Goal: Task Accomplishment & Management: Complete application form

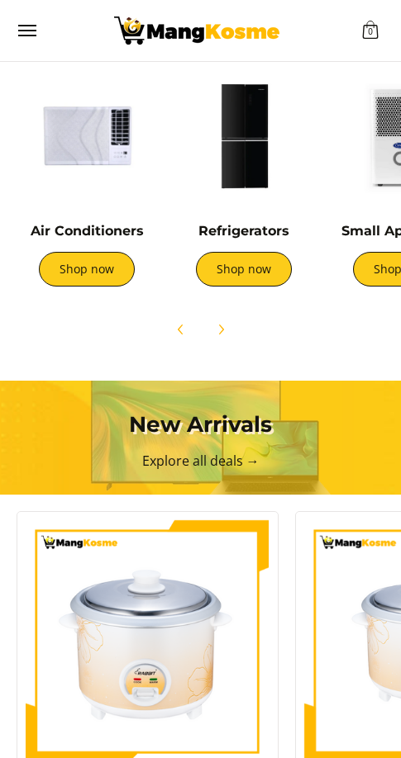
scroll to position [592, 0]
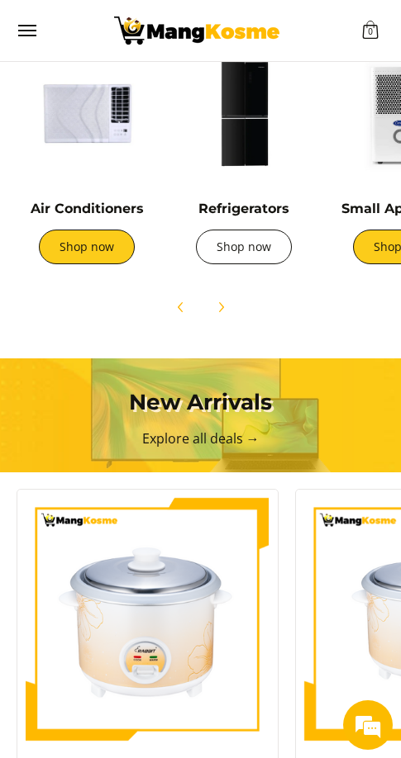
click at [250, 246] on link "Shop now" at bounding box center [244, 247] width 96 height 35
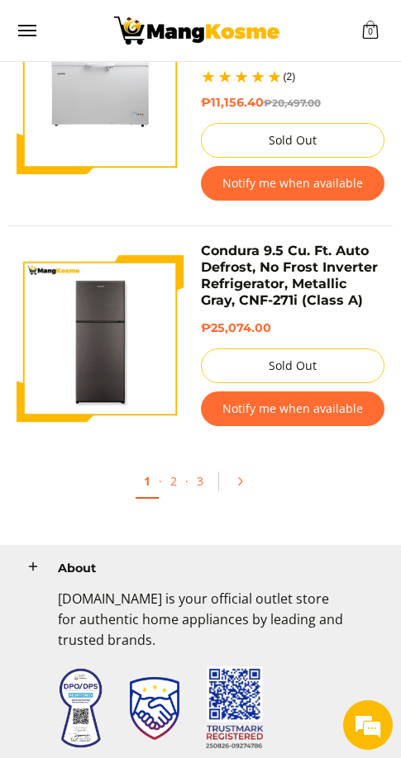
scroll to position [5067, 0]
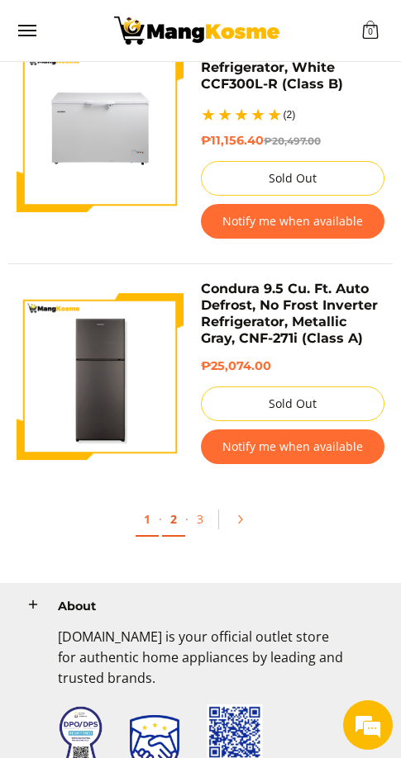
click at [166, 530] on link "2" at bounding box center [173, 520] width 23 height 34
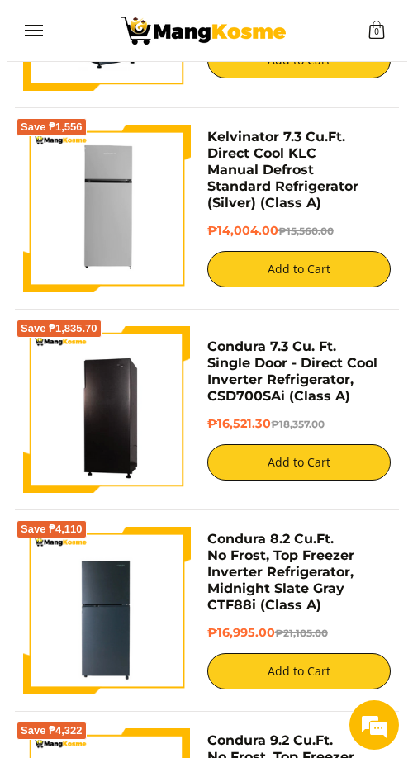
scroll to position [0, 0]
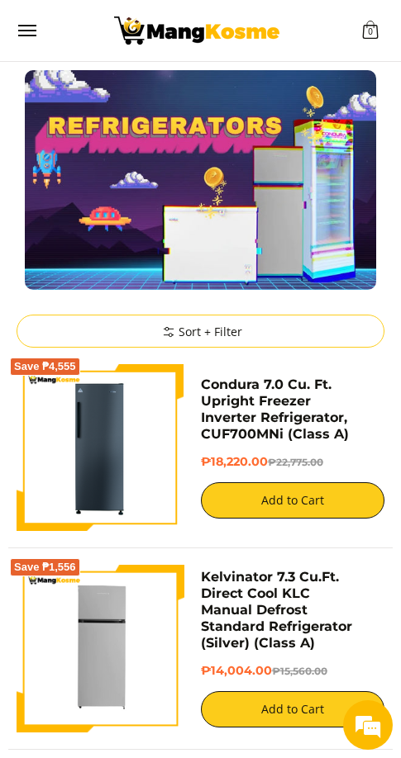
click at [15, 26] on div "0 View cart" at bounding box center [200, 30] width 384 height 61
click at [36, 34] on li "Customer Navigation" at bounding box center [196, 30] width 320 height 61
click at [31, 31] on span "Menu" at bounding box center [27, 31] width 20 height 0
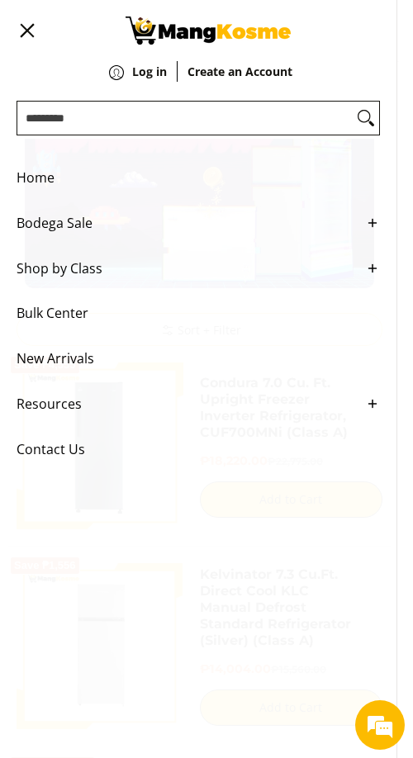
click at [373, 276] on icon "Main Menu" at bounding box center [372, 268] width 15 height 15
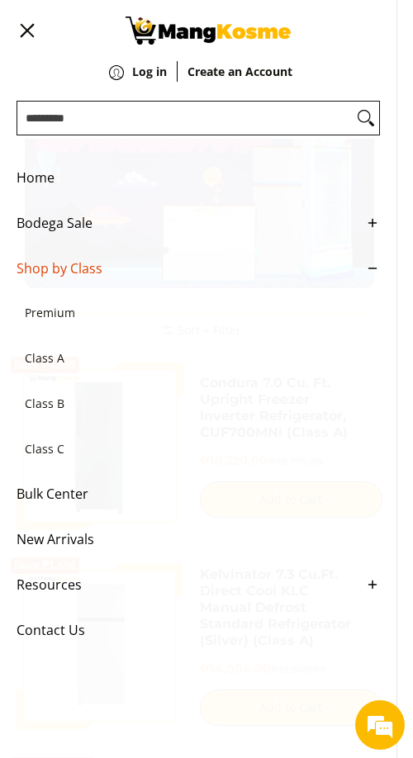
click at [55, 459] on span "Class C" at bounding box center [190, 449] width 330 height 45
click at [52, 462] on span "Class C" at bounding box center [190, 449] width 330 height 45
click at [29, 468] on span "Class C" at bounding box center [190, 449] width 330 height 45
click at [34, 417] on span "Class B" at bounding box center [190, 404] width 330 height 45
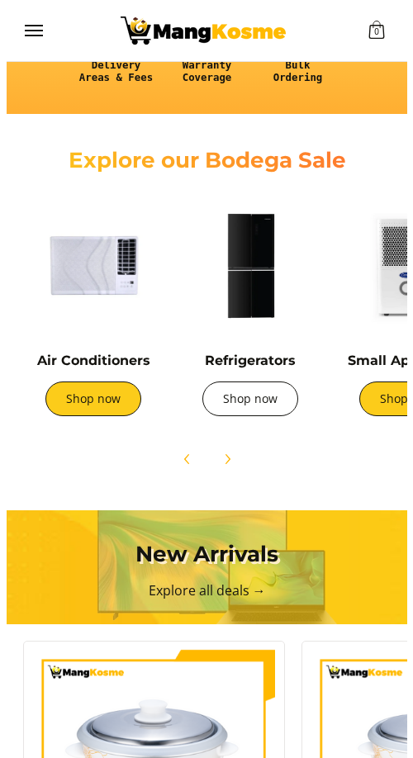
scroll to position [437, 0]
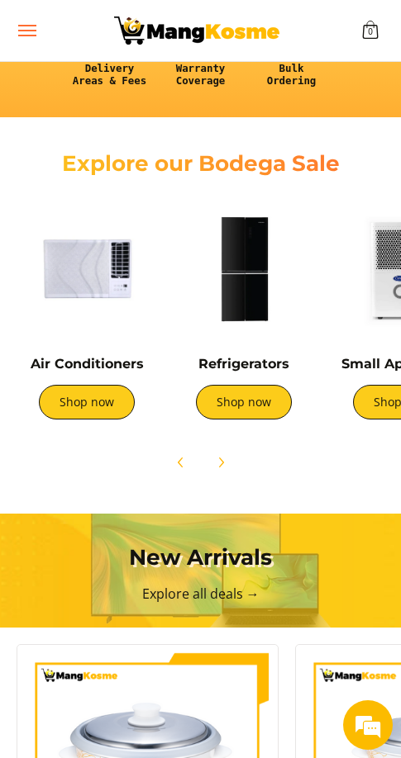
drag, startPoint x: 22, startPoint y: 21, endPoint x: 130, endPoint y: 152, distance: 169.0
click at [22, 21] on button "Menu" at bounding box center [27, 30] width 20 height 61
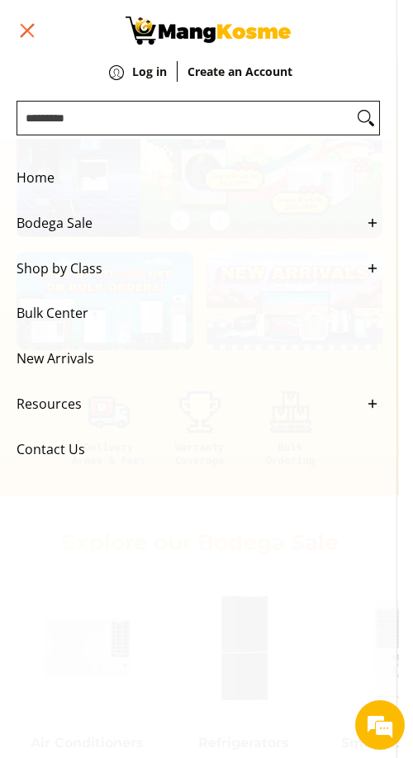
scroll to position [0, 368]
click at [163, 287] on span "Shop by Class" at bounding box center [186, 268] width 339 height 45
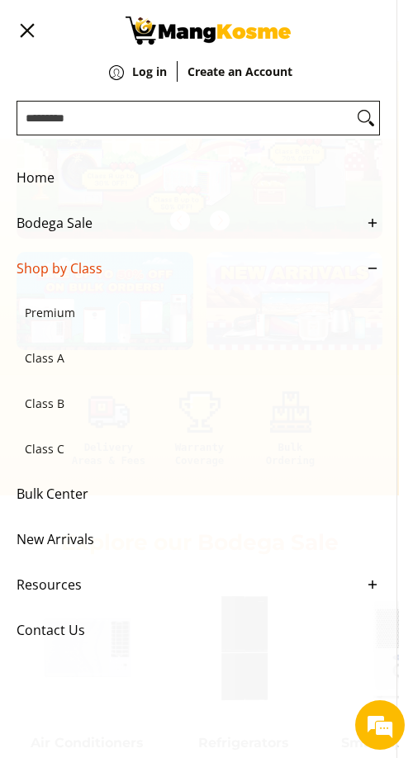
click at [35, 466] on span "Class C" at bounding box center [190, 449] width 330 height 45
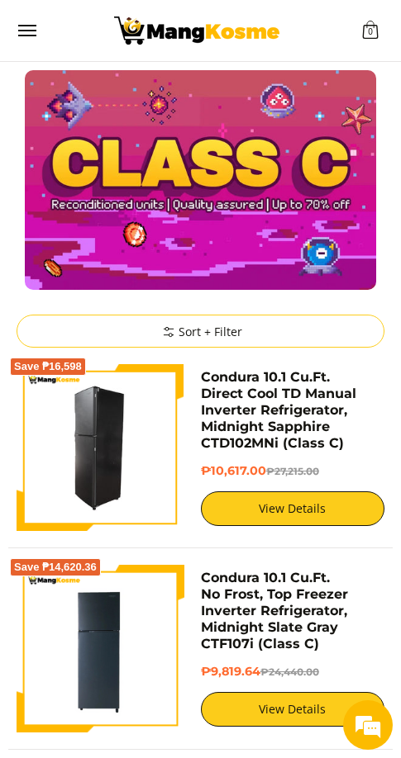
click at [121, 493] on img at bounding box center [101, 448] width 168 height 168
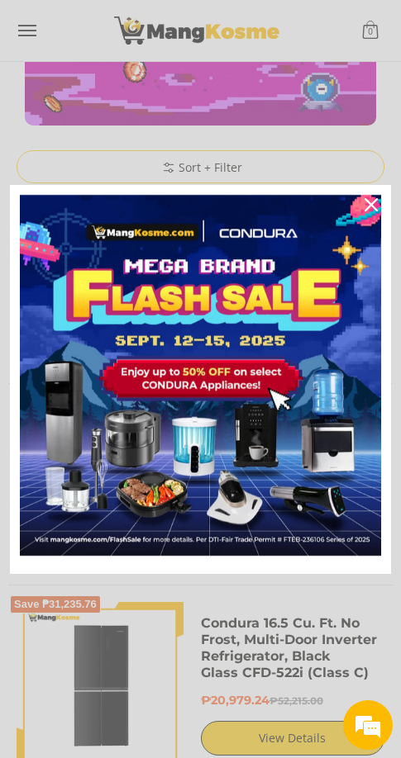
scroll to position [221, 0]
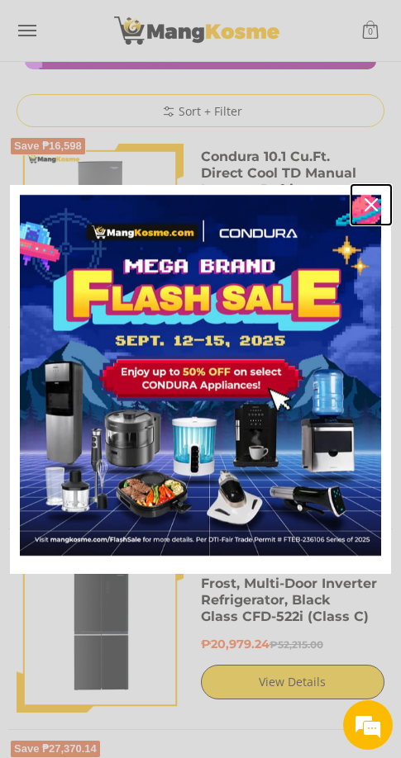
click at [368, 216] on div "Close" at bounding box center [371, 205] width 26 height 26
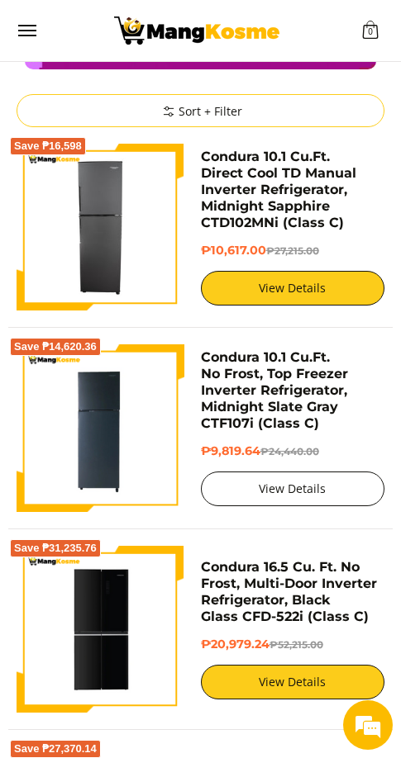
click at [279, 492] on link "View Details" at bounding box center [293, 489] width 184 height 35
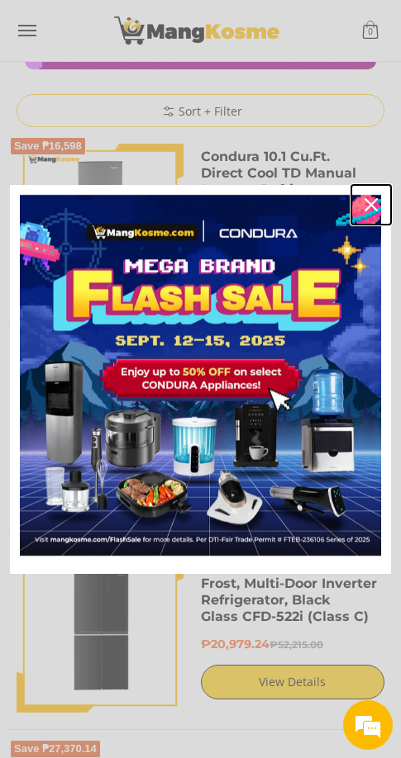
click at [373, 208] on icon "close icon" at bounding box center [370, 204] width 13 height 13
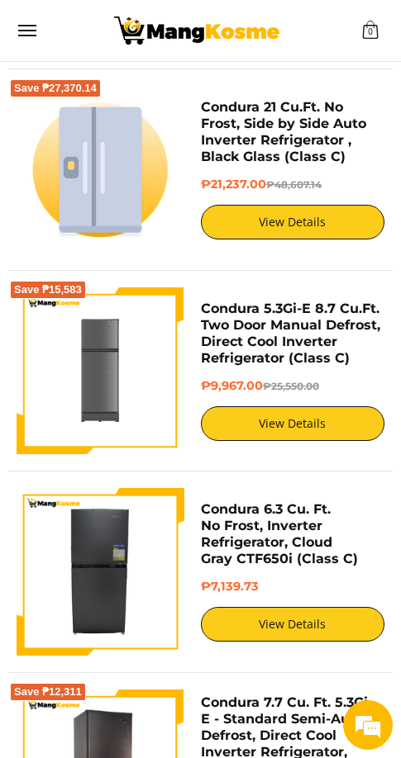
scroll to position [1102, 0]
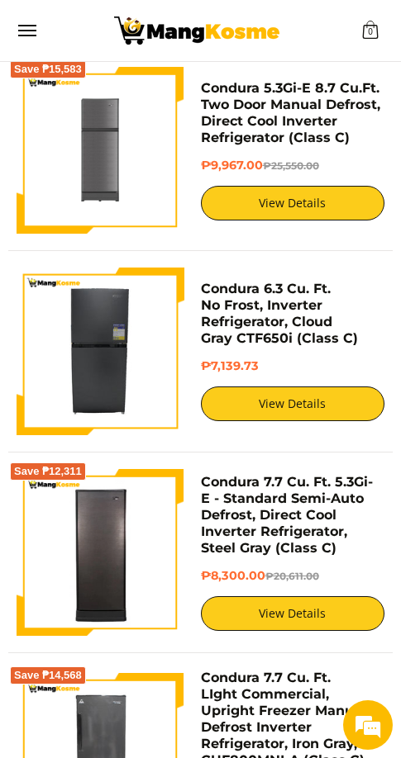
click at [382, 436] on div "Condura 6.3 Cu. Ft. No Frost, Inverter Refrigerator, Cloud Gray CTF650i (Class …" at bounding box center [200, 360] width 384 height 185
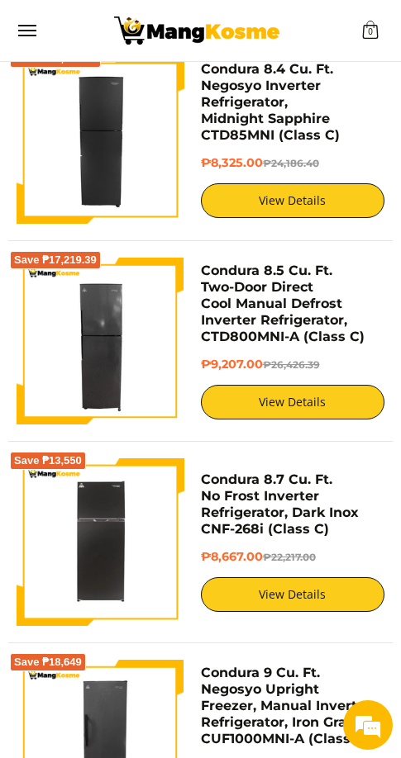
scroll to position [1983, 0]
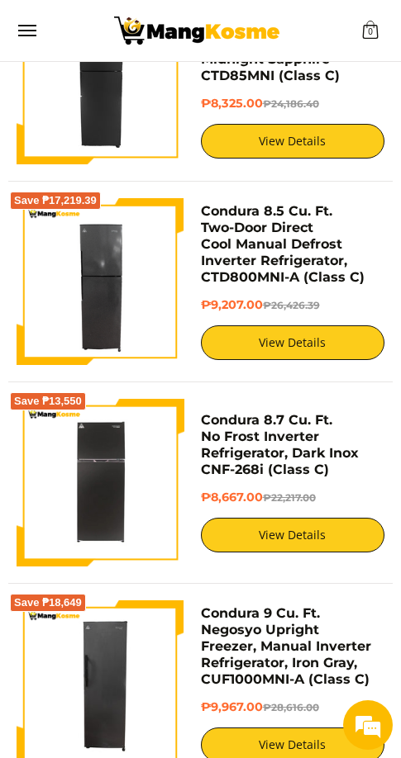
click at [274, 558] on div "Save ₱13,550 Condura 8.7 Cu. Ft. No Frost Inverter Refrigerator, Dark Inox CNF-…" at bounding box center [201, 483] width 368 height 168
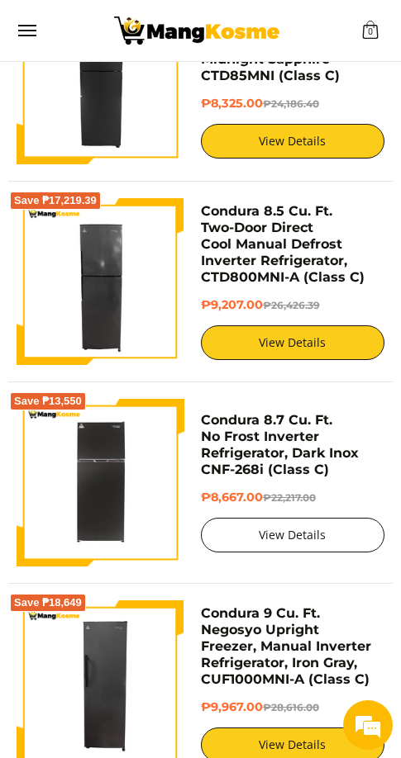
click at [278, 552] on link "View Details" at bounding box center [293, 535] width 184 height 35
click at [284, 539] on link "View Details" at bounding box center [293, 535] width 184 height 35
click at [292, 548] on link "View Details" at bounding box center [293, 535] width 184 height 35
click at [272, 546] on link "View Details" at bounding box center [293, 535] width 184 height 35
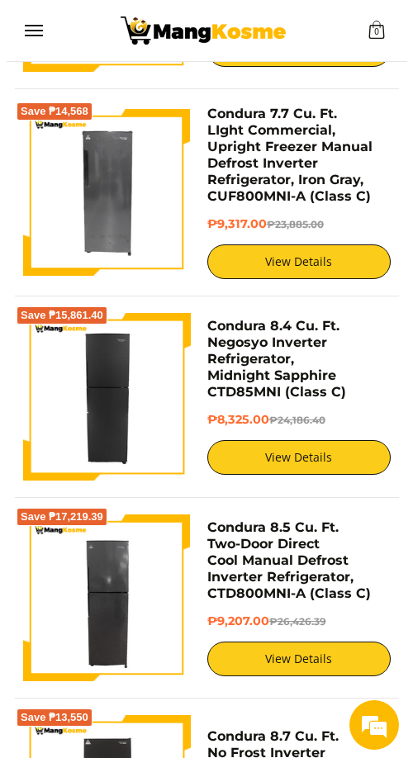
scroll to position [881, 0]
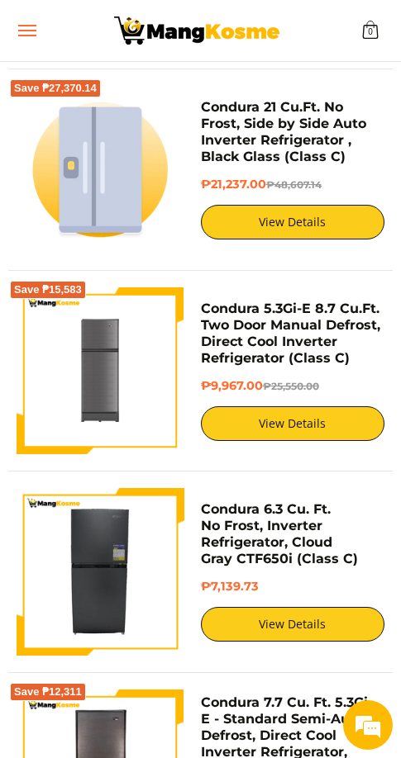
click at [29, 41] on button "Menu" at bounding box center [27, 30] width 20 height 61
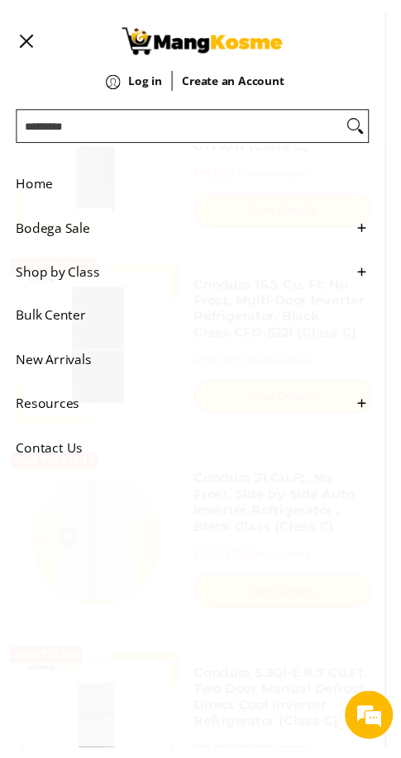
scroll to position [502, 0]
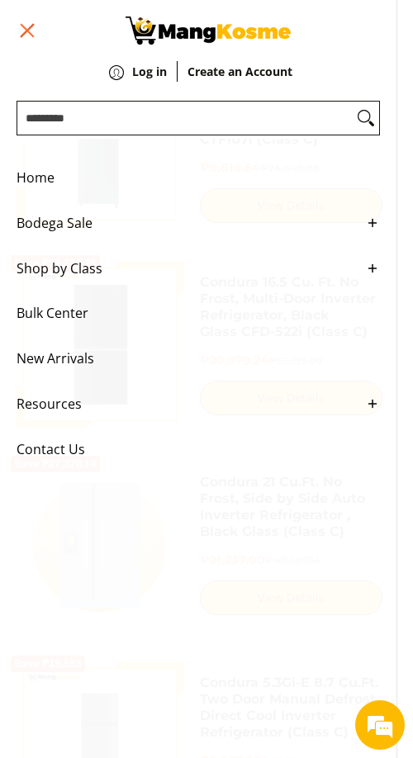
drag, startPoint x: 31, startPoint y: 31, endPoint x: 50, endPoint y: 40, distance: 20.7
click at [31, 31] on button "Menu" at bounding box center [27, 30] width 20 height 61
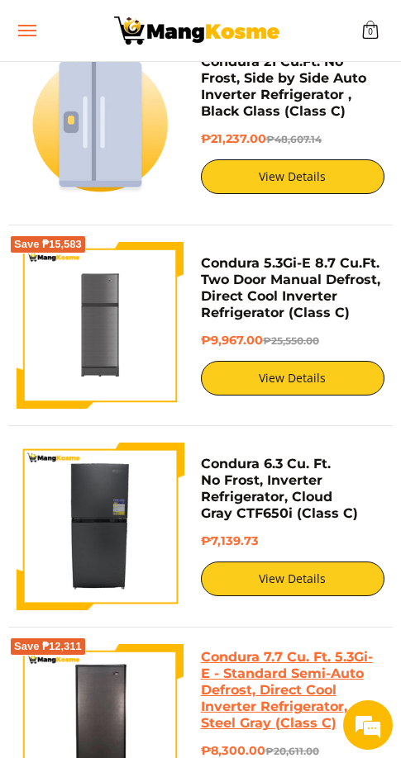
scroll to position [1163, 0]
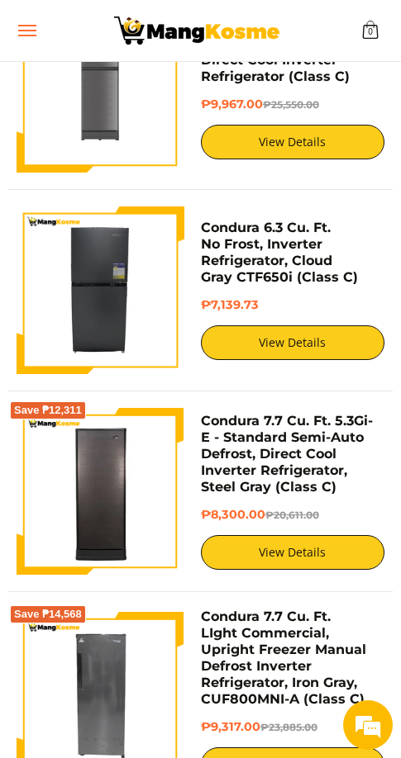
click at [24, 8] on button "Menu" at bounding box center [27, 30] width 20 height 61
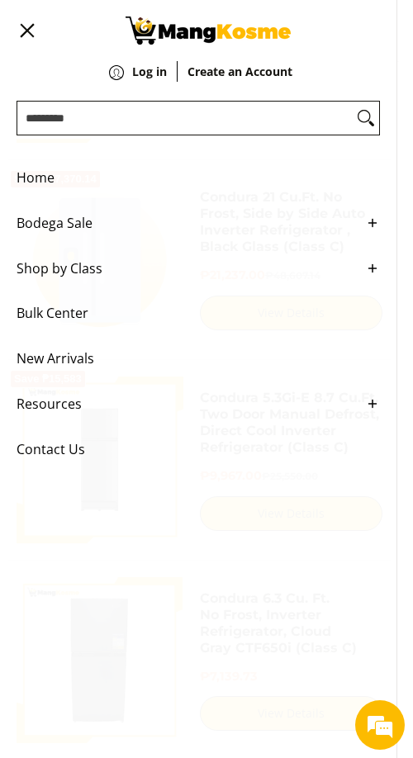
scroll to position [784, 0]
click at [247, 72] on strong "Create an Account" at bounding box center [240, 72] width 105 height 16
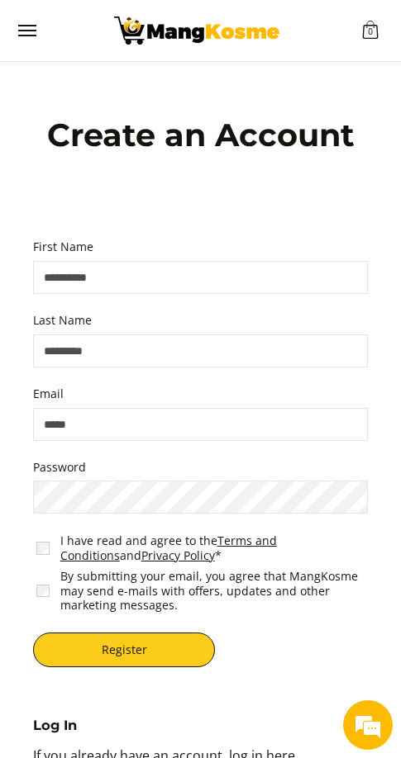
click at [69, 286] on input "First Name" at bounding box center [200, 277] width 335 height 33
click at [72, 283] on input "First Name" at bounding box center [200, 277] width 335 height 33
click at [76, 280] on input "First Name" at bounding box center [200, 277] width 335 height 33
click at [84, 275] on input "First Name" at bounding box center [200, 277] width 335 height 33
click at [116, 271] on input "First Name" at bounding box center [200, 277] width 335 height 33
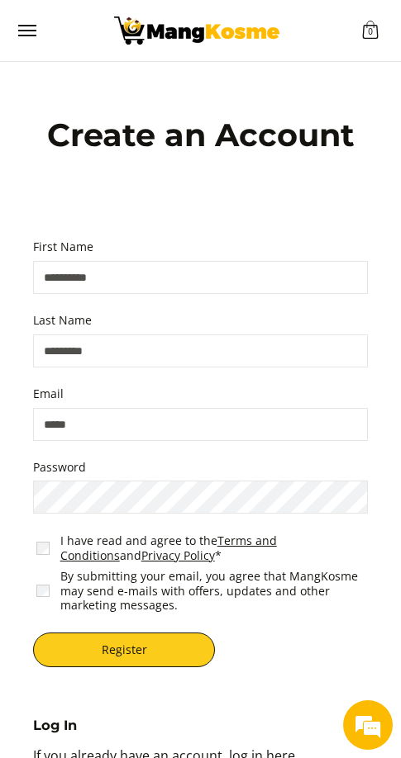
click at [116, 277] on input "First Name" at bounding box center [200, 277] width 335 height 33
click at [118, 274] on input "First Name" at bounding box center [200, 277] width 335 height 33
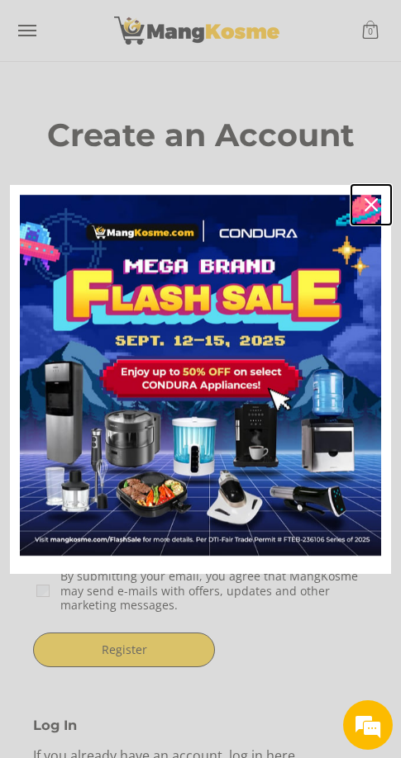
click at [375, 205] on icon "close icon" at bounding box center [370, 204] width 13 height 13
click at [371, 207] on div "Create an Account" at bounding box center [200, 157] width 384 height 190
click at [167, 558] on label "I have read and agree to the Terms and Conditions and Privacy Policy *" at bounding box center [215, 548] width 311 height 29
click at [370, 207] on div "Create an Account" at bounding box center [200, 157] width 384 height 190
click at [284, 117] on h1 "Create an Account" at bounding box center [201, 136] width 368 height 40
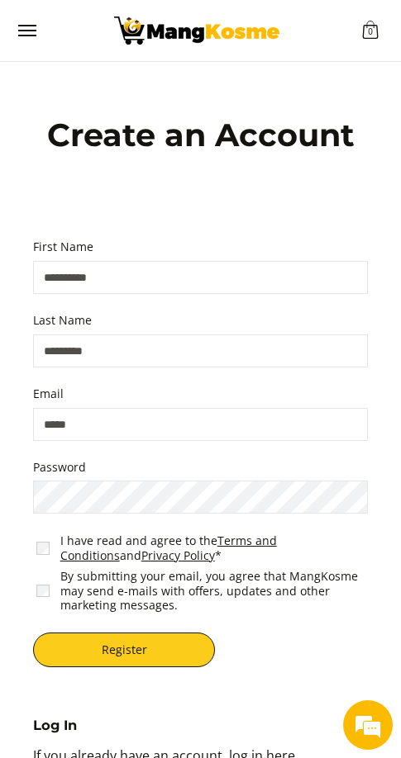
click at [45, 599] on span "By submitting your email, you agree that MangKosme may send e-mails with offers…" at bounding box center [203, 591] width 341 height 50
click at [94, 276] on input "First Name" at bounding box center [200, 277] width 335 height 33
click at [41, 601] on span "By submitting your email, you agree that MangKosme may send e-mails with offers…" at bounding box center [203, 591] width 341 height 50
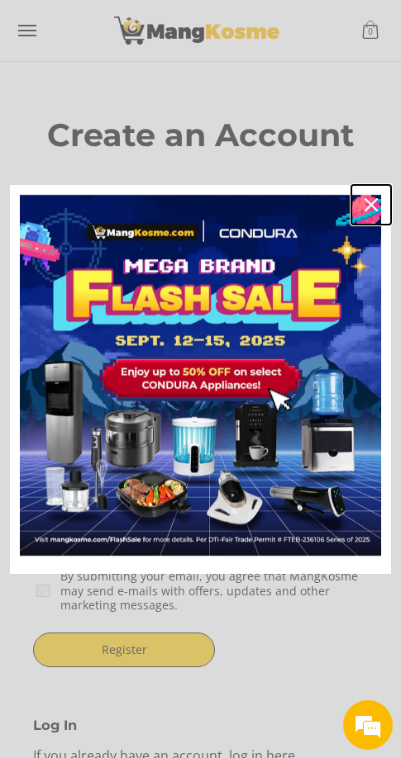
click at [370, 204] on icon "close icon" at bounding box center [370, 204] width 13 height 13
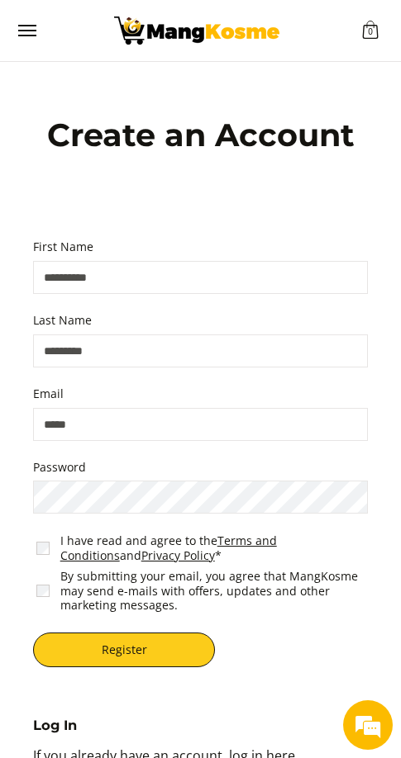
click at [119, 273] on input "First Name" at bounding box center [200, 277] width 335 height 33
type input "*"
click at [132, 279] on input "**********" at bounding box center [200, 277] width 335 height 33
type input "**********"
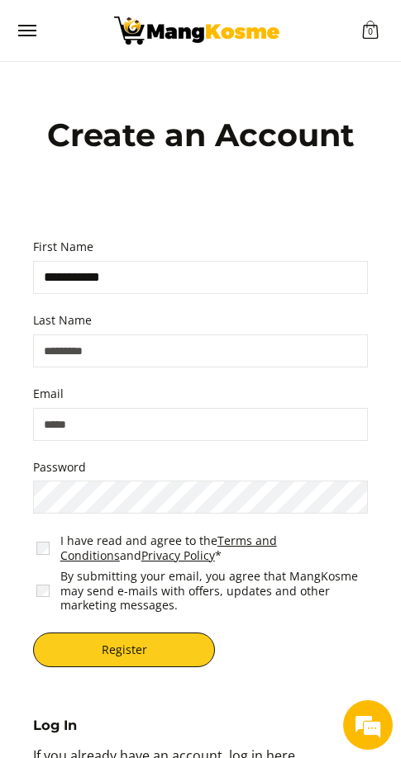
click at [83, 349] on input "Last Name" at bounding box center [200, 351] width 335 height 33
paste input "*****"
type input "*****"
click at [86, 435] on input "Email" at bounding box center [200, 424] width 335 height 33
type input "*****"
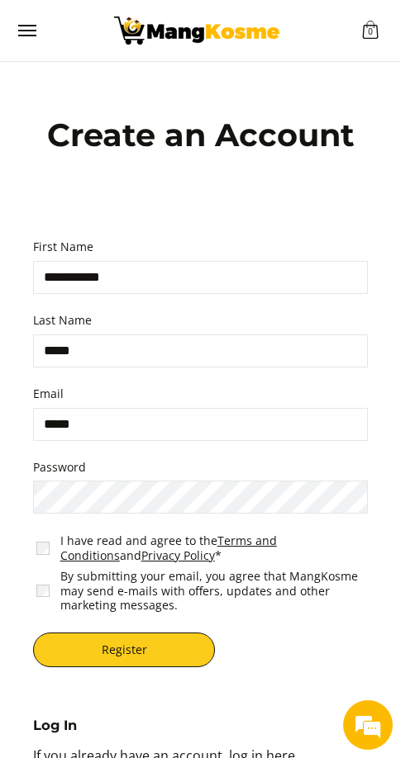
click at [90, 278] on input "**********" at bounding box center [200, 277] width 335 height 33
type input "******"
click at [123, 431] on input "*****" at bounding box center [200, 424] width 335 height 33
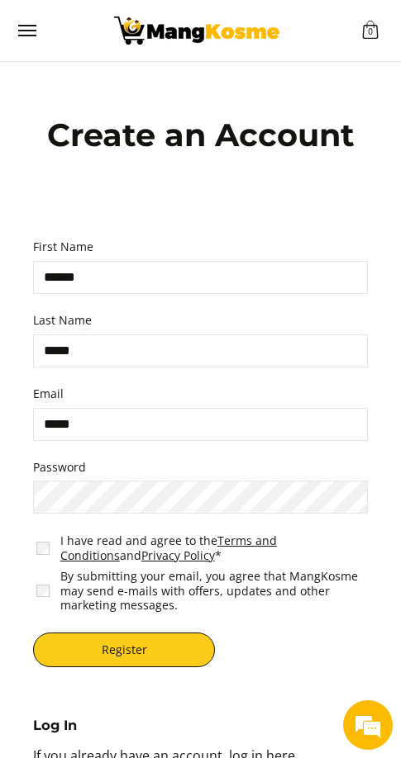
click at [123, 431] on input "*****" at bounding box center [200, 424] width 335 height 33
type input "**********"
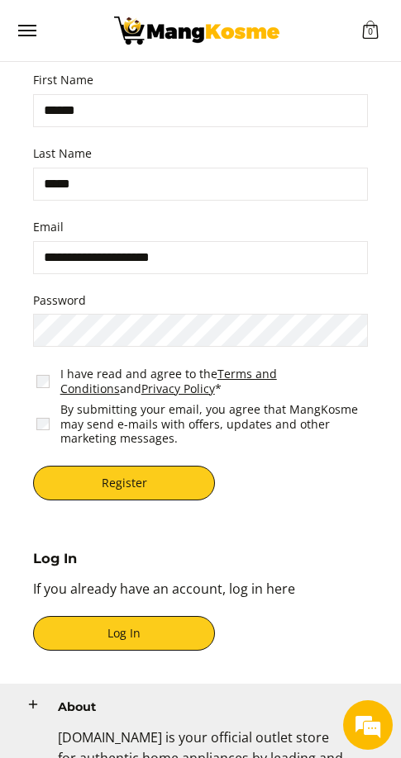
scroll to position [221, 0]
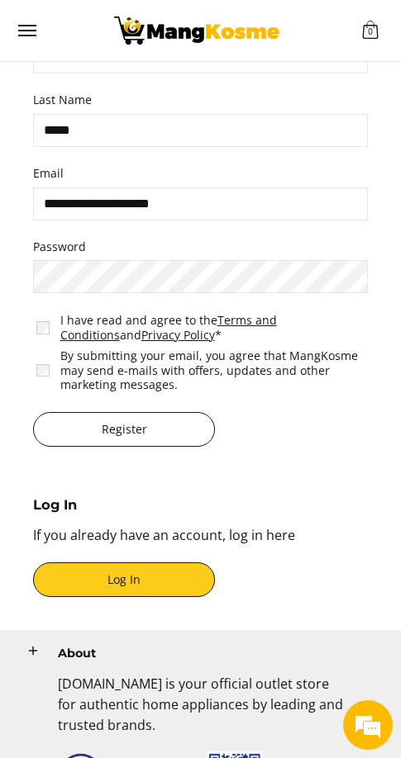
click at [121, 422] on button "Register" at bounding box center [124, 429] width 182 height 35
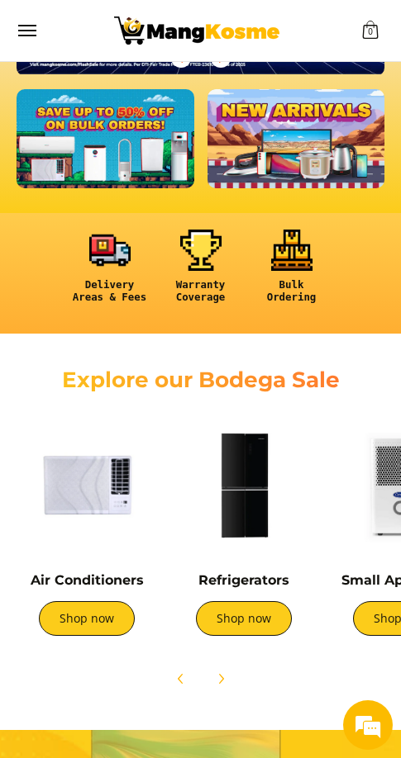
scroll to position [661, 0]
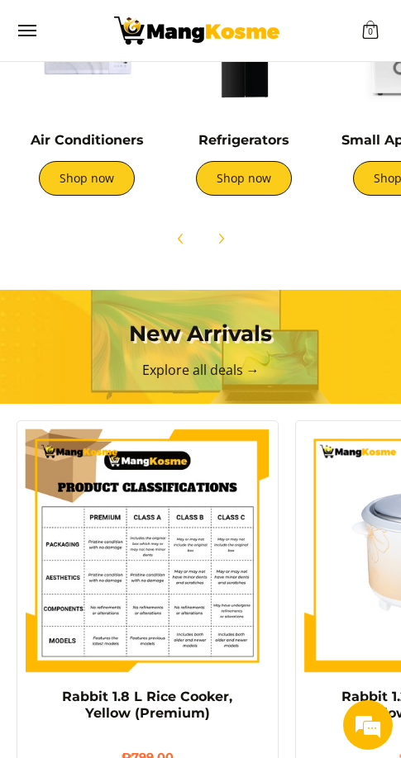
click at [283, 531] on div "Rabbit 1.8 L Rice Cooker, Yellow (Premium) ₱799.00 Add to Cart" at bounding box center [147, 618] width 278 height 412
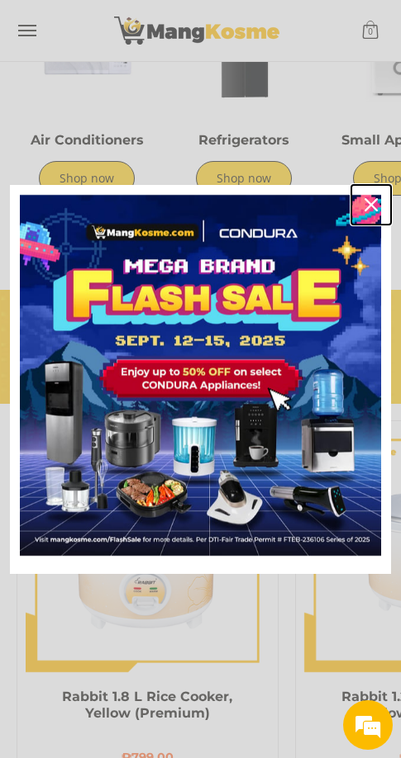
click at [369, 208] on icon "close icon" at bounding box center [370, 204] width 13 height 13
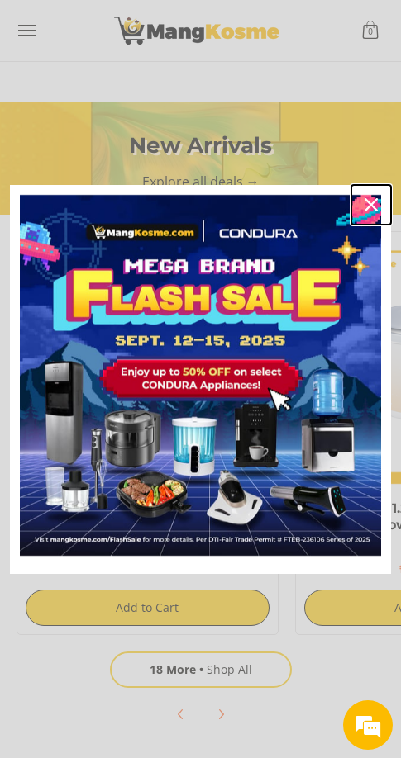
click at [368, 199] on icon "close icon" at bounding box center [370, 204] width 13 height 13
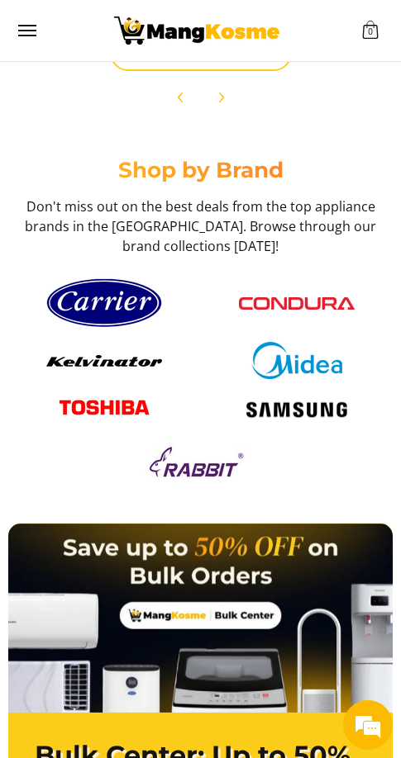
scroll to position [2168, 0]
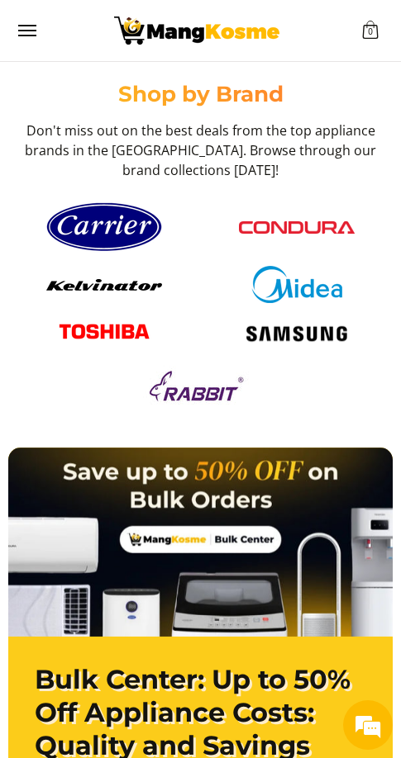
click at [289, 235] on img at bounding box center [297, 227] width 116 height 13
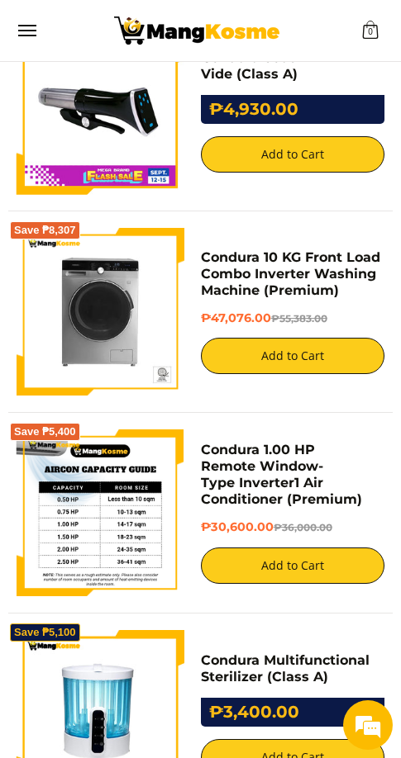
scroll to position [5005, 0]
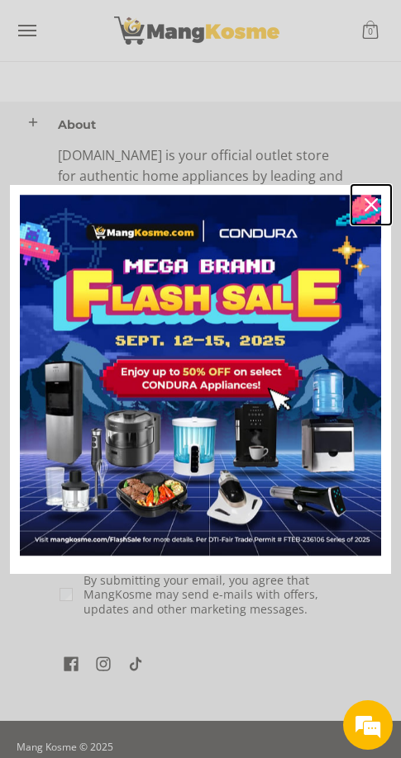
click at [370, 203] on icon "close icon" at bounding box center [370, 204] width 13 height 13
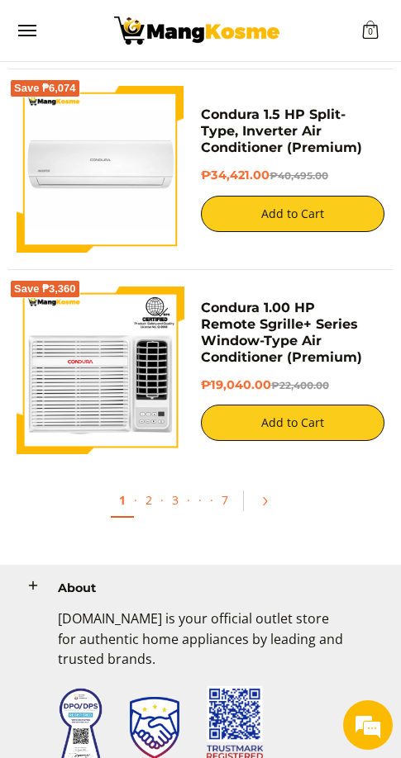
scroll to position [4626, 0]
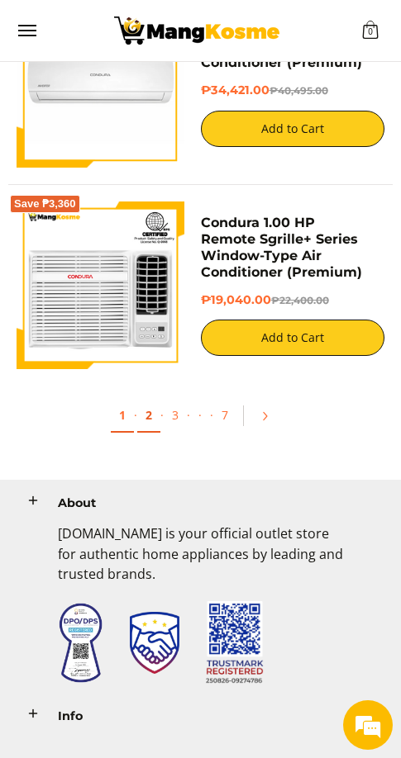
click at [147, 416] on link "2" at bounding box center [148, 416] width 23 height 34
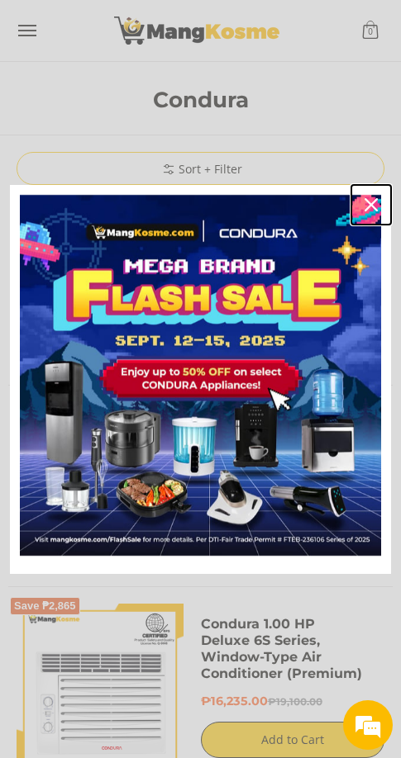
click at [373, 211] on div "Close" at bounding box center [371, 205] width 26 height 26
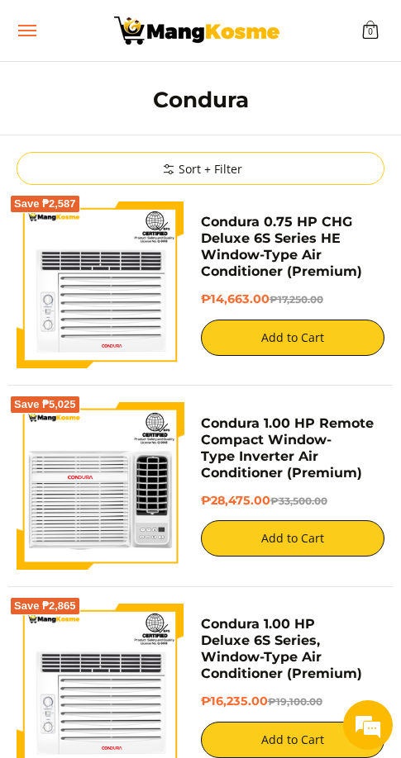
click at [17, 36] on button "Menu" at bounding box center [27, 30] width 20 height 61
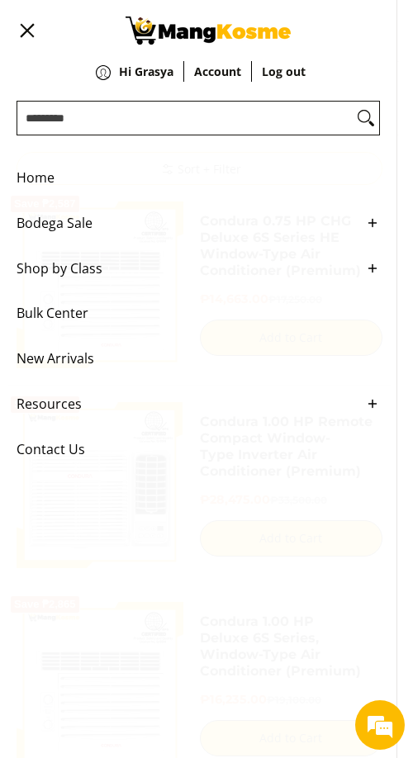
click at [68, 236] on span "Bodega Sale" at bounding box center [186, 223] width 339 height 45
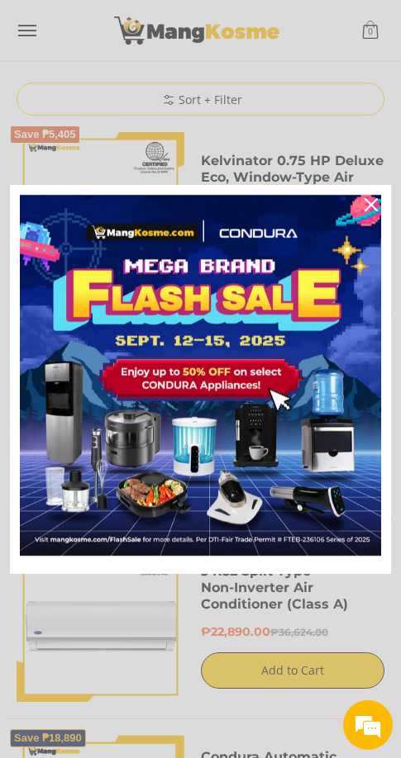
scroll to position [1322, 0]
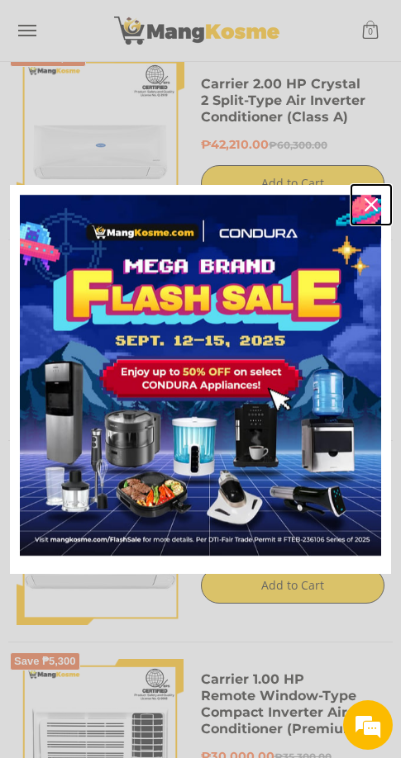
click at [376, 206] on icon "close icon" at bounding box center [370, 204] width 13 height 13
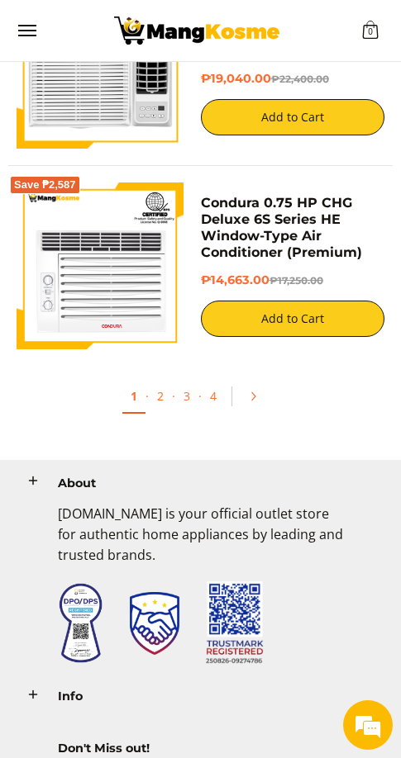
scroll to position [5067, 0]
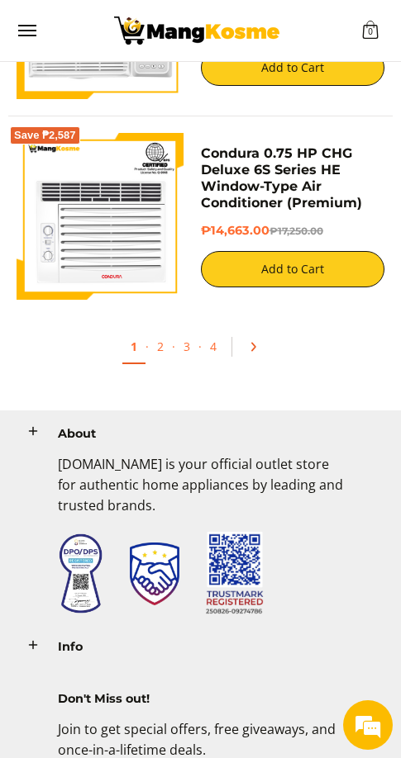
click at [248, 349] on icon "Pagination" at bounding box center [253, 347] width 12 height 12
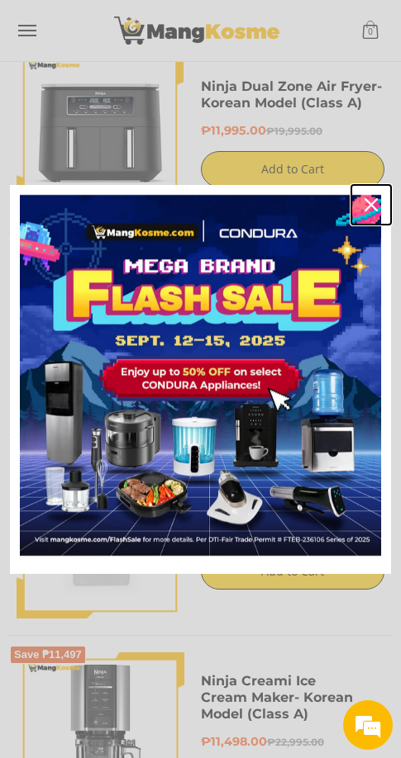
click at [368, 207] on icon "close icon" at bounding box center [370, 204] width 13 height 13
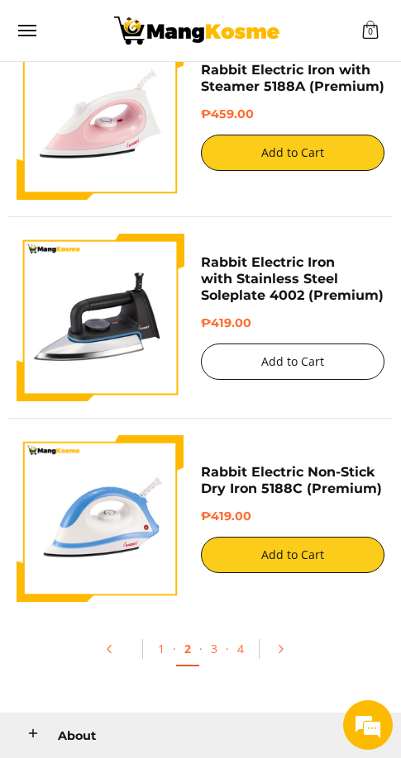
scroll to position [4796, 0]
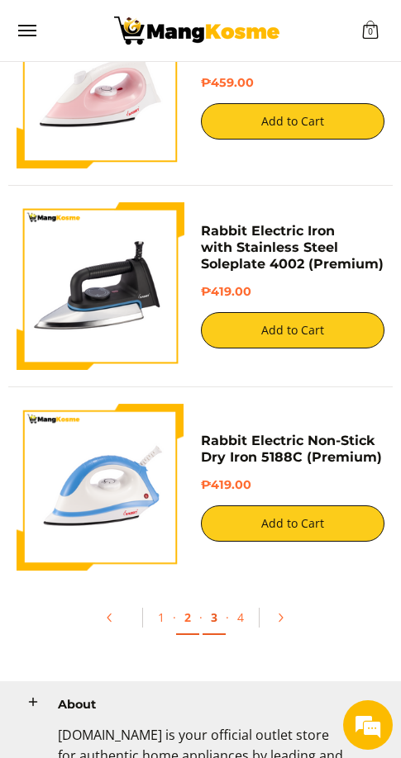
click at [212, 621] on link "3" at bounding box center [213, 618] width 23 height 34
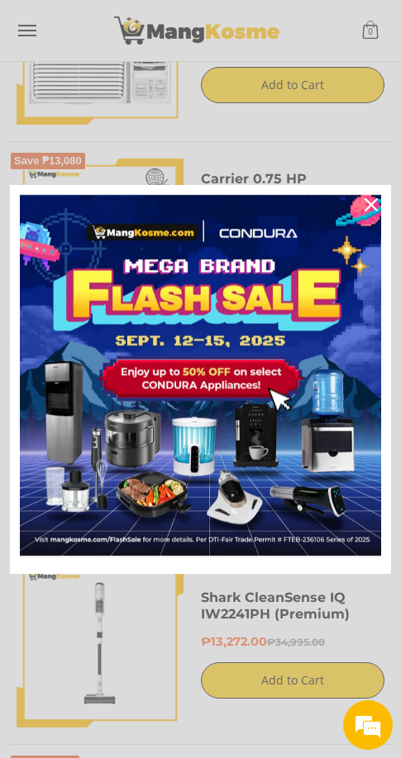
scroll to position [3911, 0]
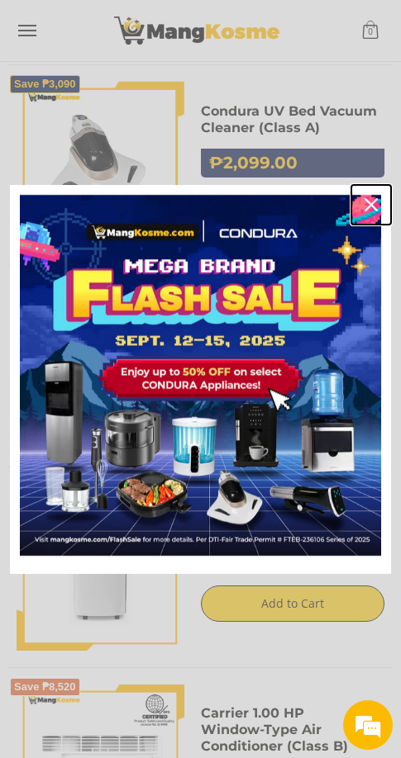
click at [368, 204] on icon "close icon" at bounding box center [370, 204] width 13 height 13
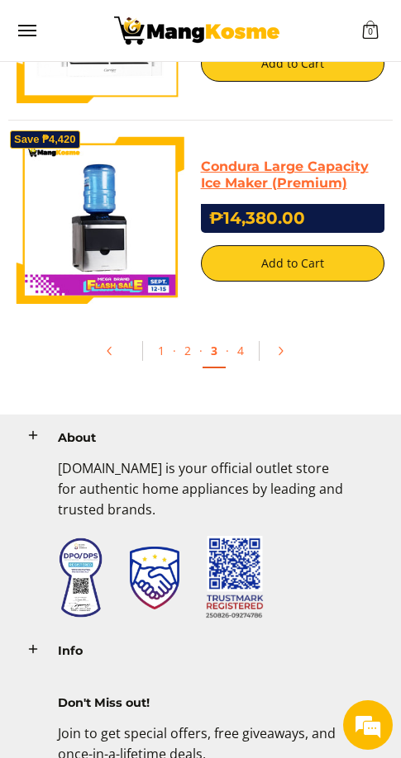
scroll to position [5012, 0]
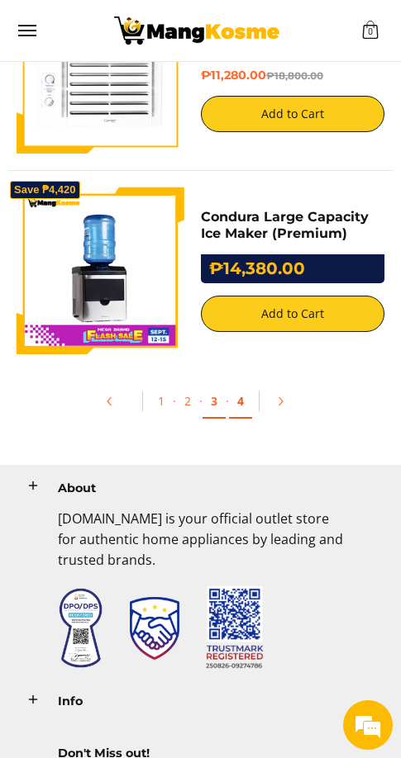
click at [240, 403] on link "4" at bounding box center [240, 402] width 23 height 34
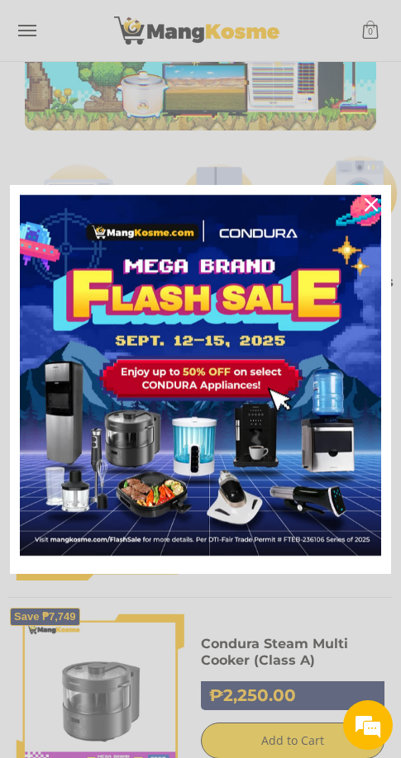
scroll to position [221, 0]
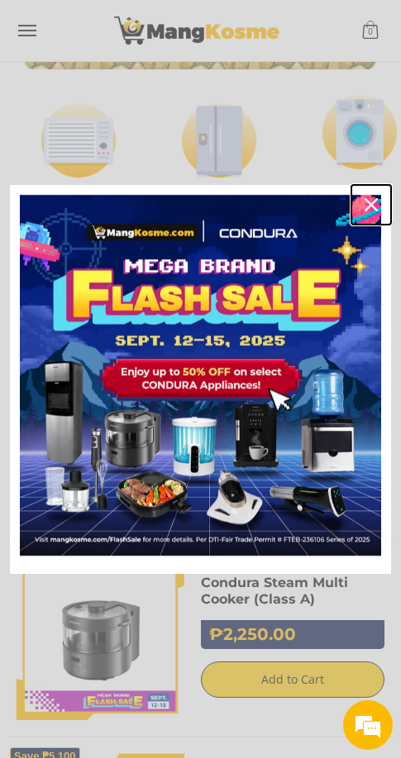
click at [365, 202] on icon "close icon" at bounding box center [370, 204] width 13 height 13
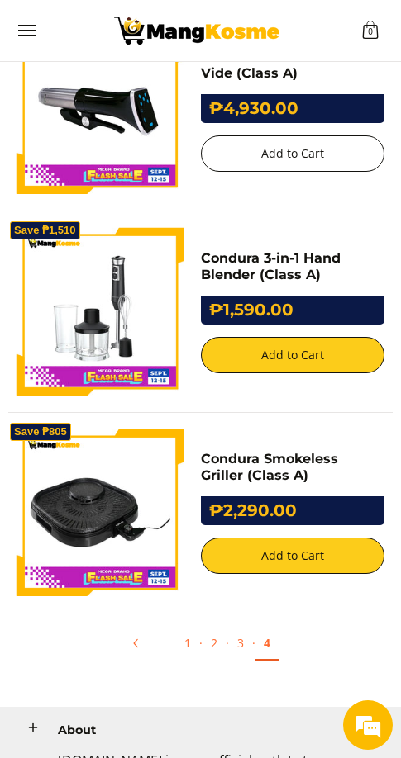
scroll to position [700, 0]
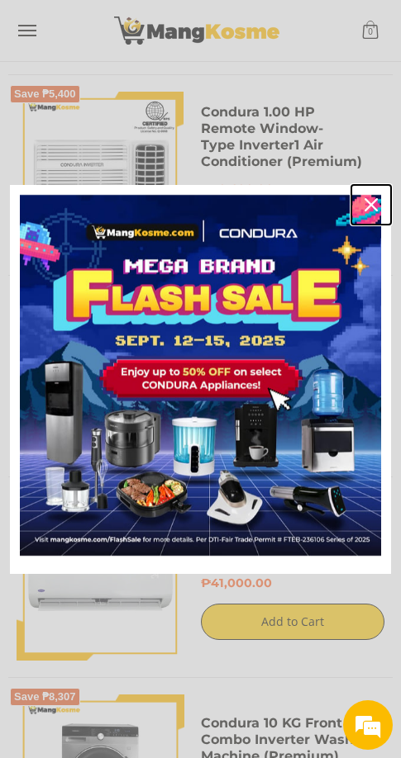
click at [366, 209] on icon "close icon" at bounding box center [370, 204] width 13 height 13
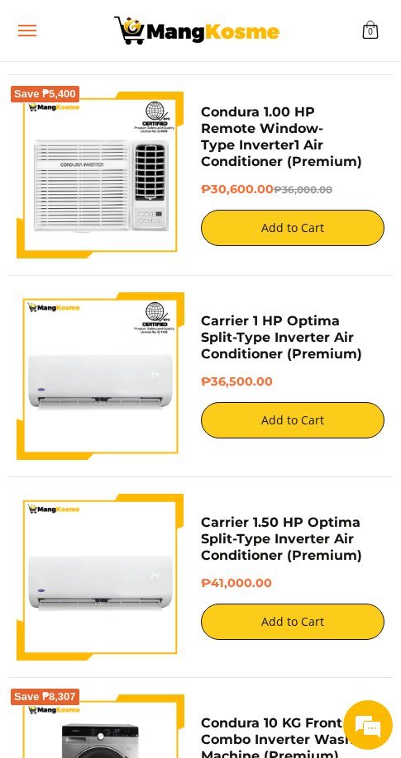
click at [27, 31] on span "Menu" at bounding box center [27, 31] width 20 height 0
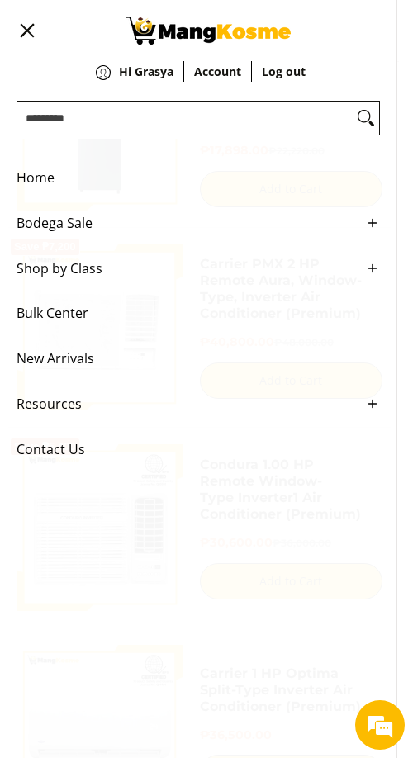
scroll to position [1108, 0]
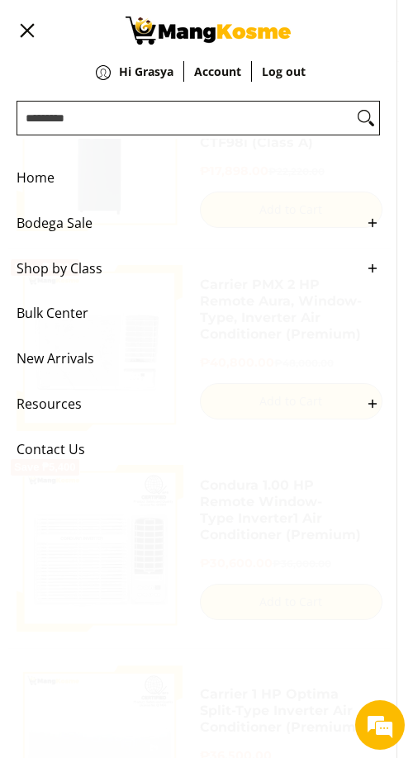
click at [280, 285] on span "Shop by Class" at bounding box center [186, 268] width 339 height 45
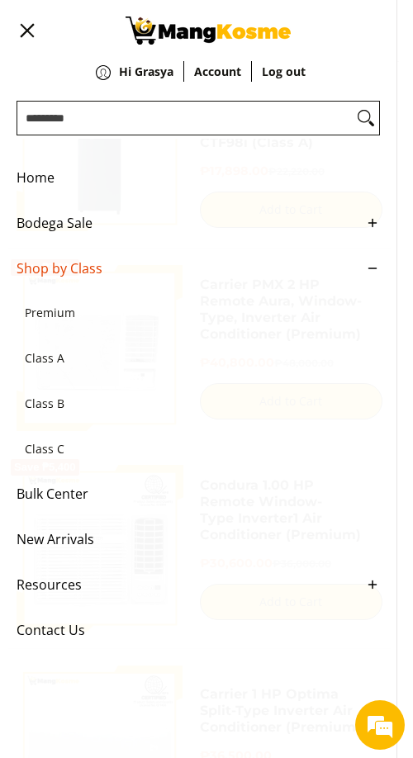
click at [59, 460] on span "Class C" at bounding box center [190, 449] width 330 height 45
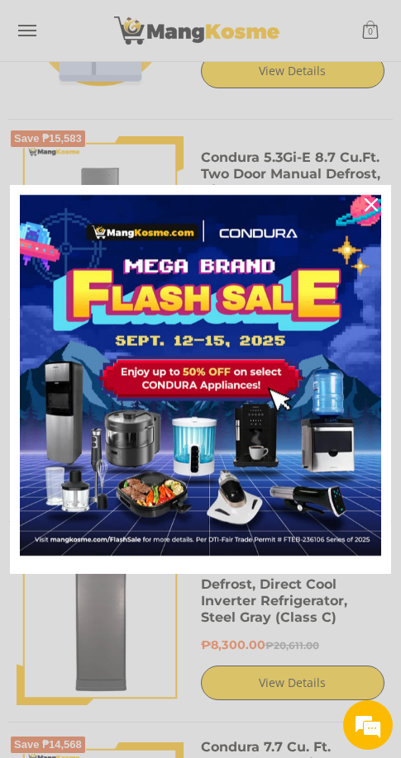
scroll to position [1087, 0]
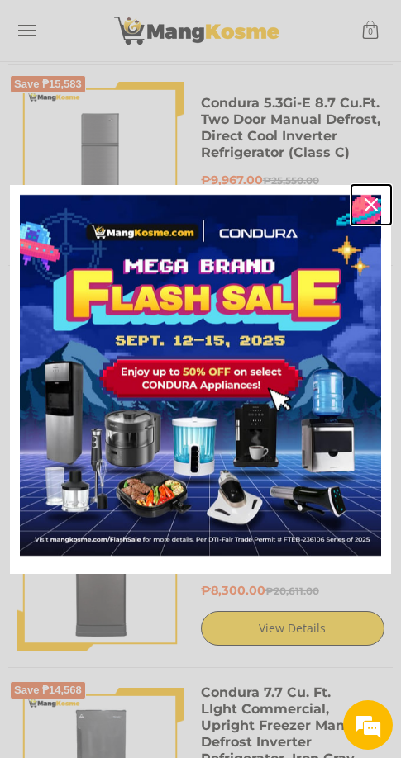
click at [365, 204] on icon "close icon" at bounding box center [370, 204] width 13 height 13
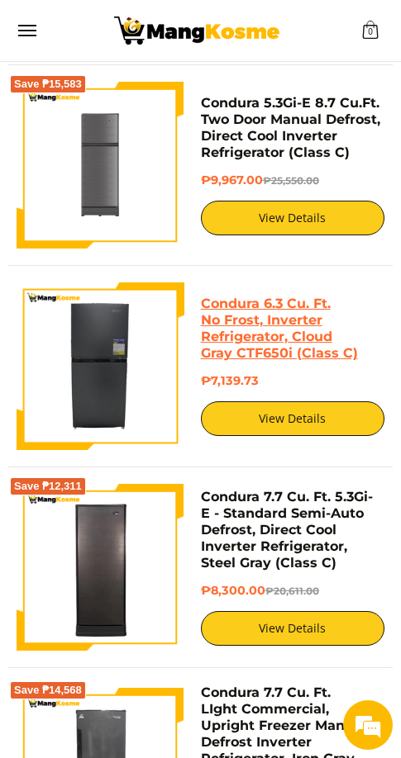
click at [263, 302] on link "Condura 6.3 Cu. Ft. No Frost, Inverter Refrigerator, Cloud Gray CTF650i (Class …" at bounding box center [279, 328] width 157 height 65
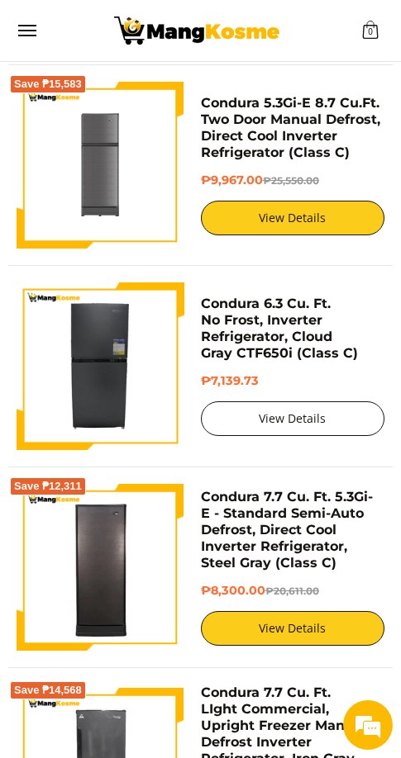
click at [290, 427] on link "View Details" at bounding box center [293, 419] width 184 height 35
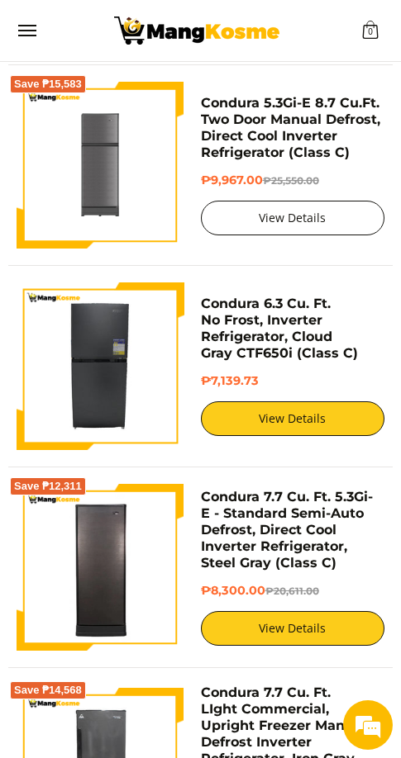
click at [285, 202] on link "View Details" at bounding box center [293, 218] width 184 height 35
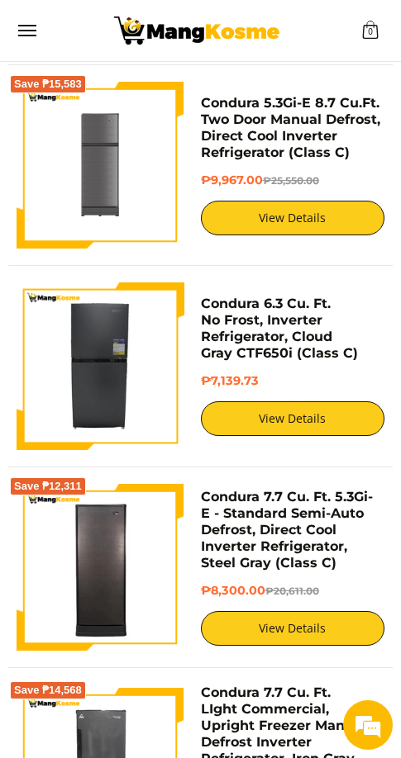
click at [274, 197] on div "₱9,967.00 ₱25,550.00" at bounding box center [293, 186] width 184 height 27
